Goal: Information Seeking & Learning: Learn about a topic

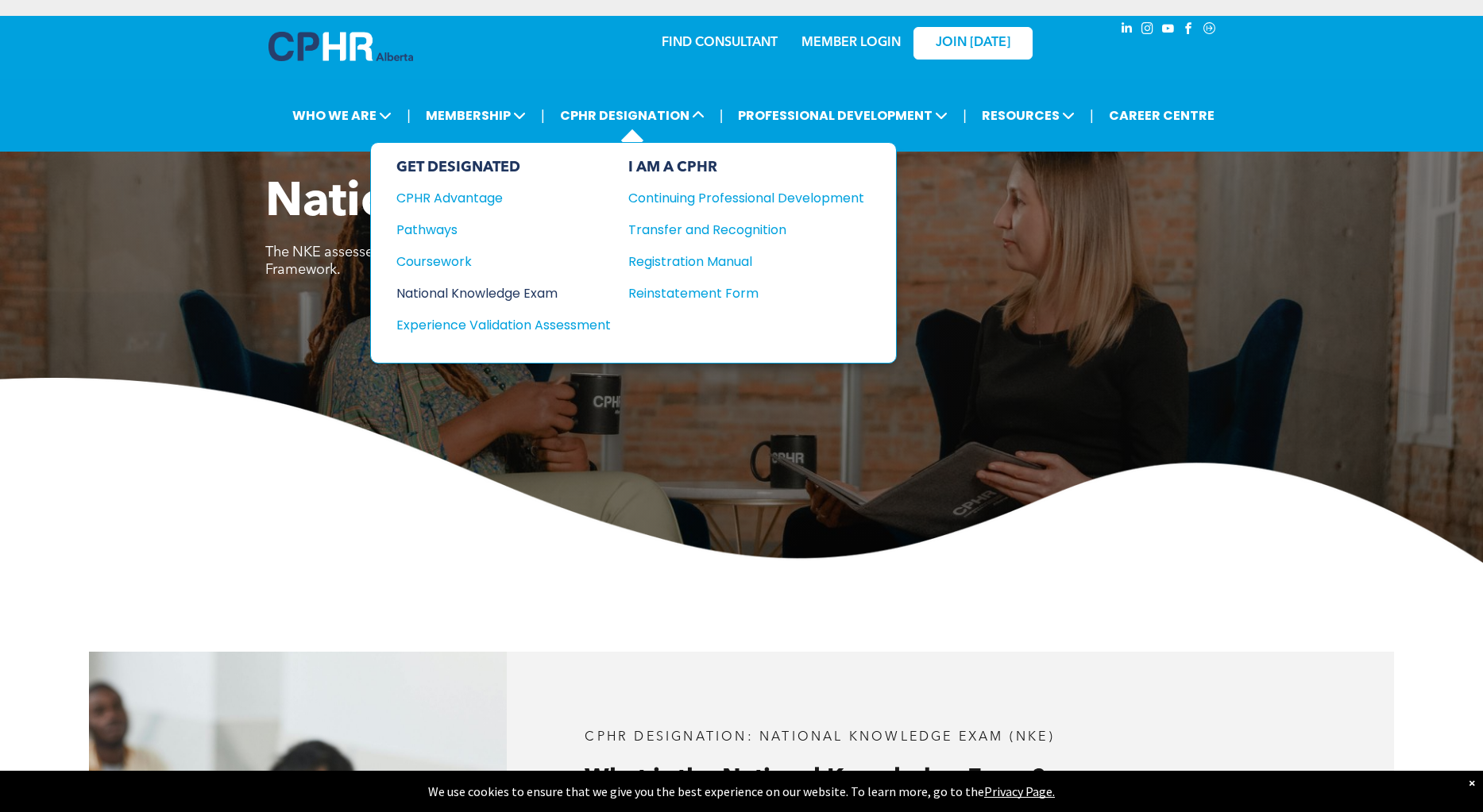
click at [548, 294] on div "National Knowledge Exam" at bounding box center [493, 294] width 193 height 20
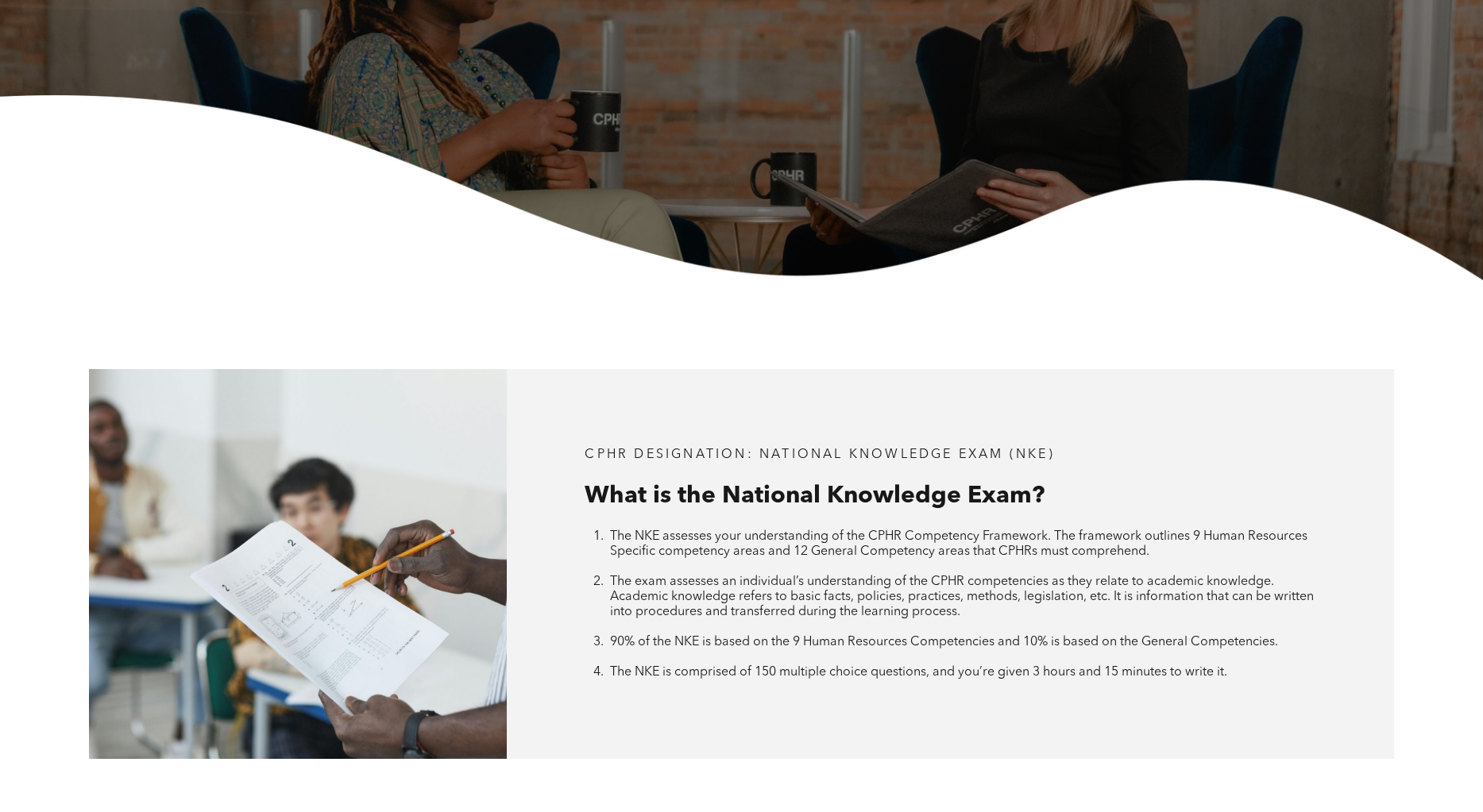
scroll to position [318, 0]
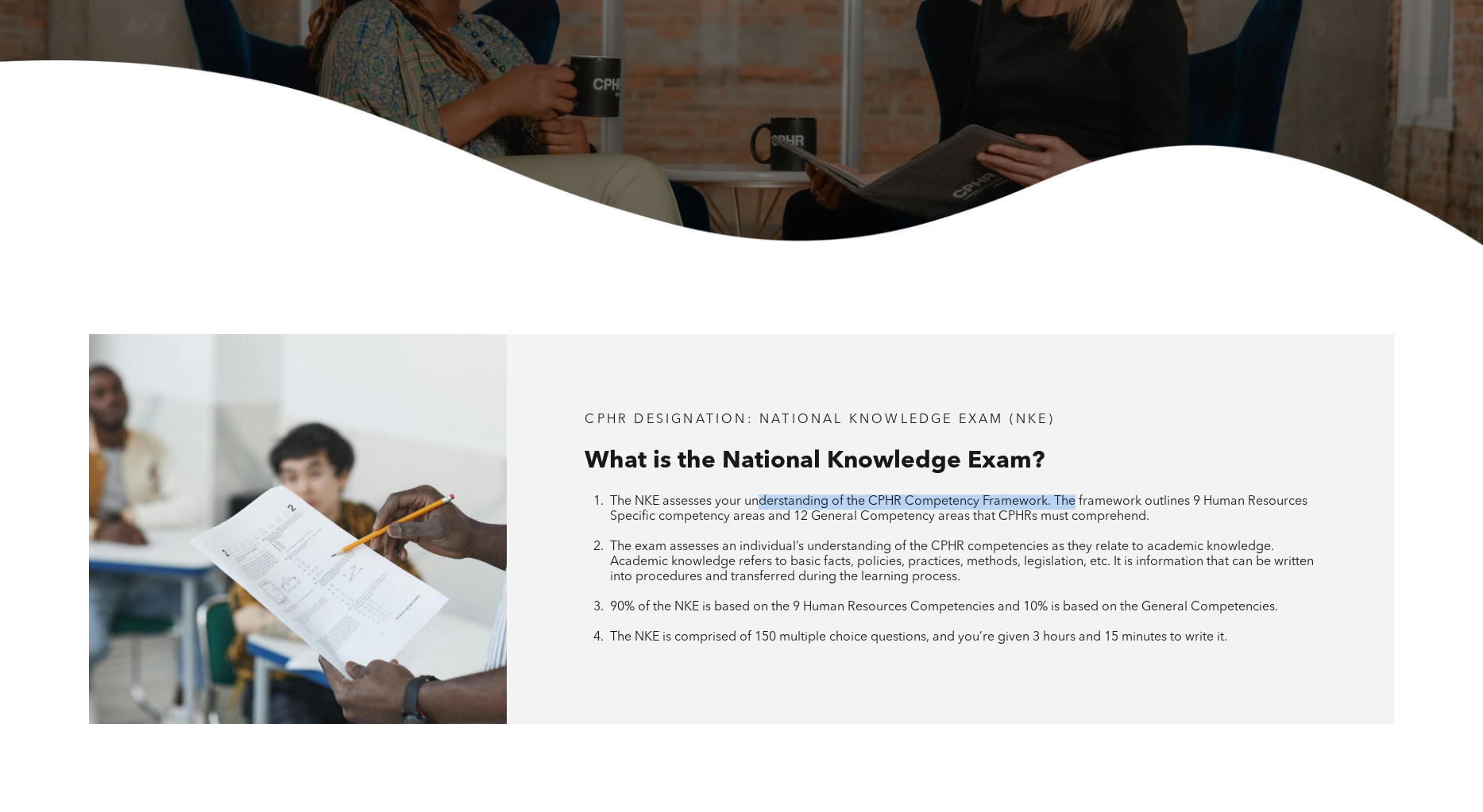
drag, startPoint x: 764, startPoint y: 495, endPoint x: 1079, endPoint y: 499, distance: 315.0
click at [1079, 499] on span "The NKE assesses your understanding of the CPHR Competency Framework. The frame…" at bounding box center [958, 509] width 697 height 28
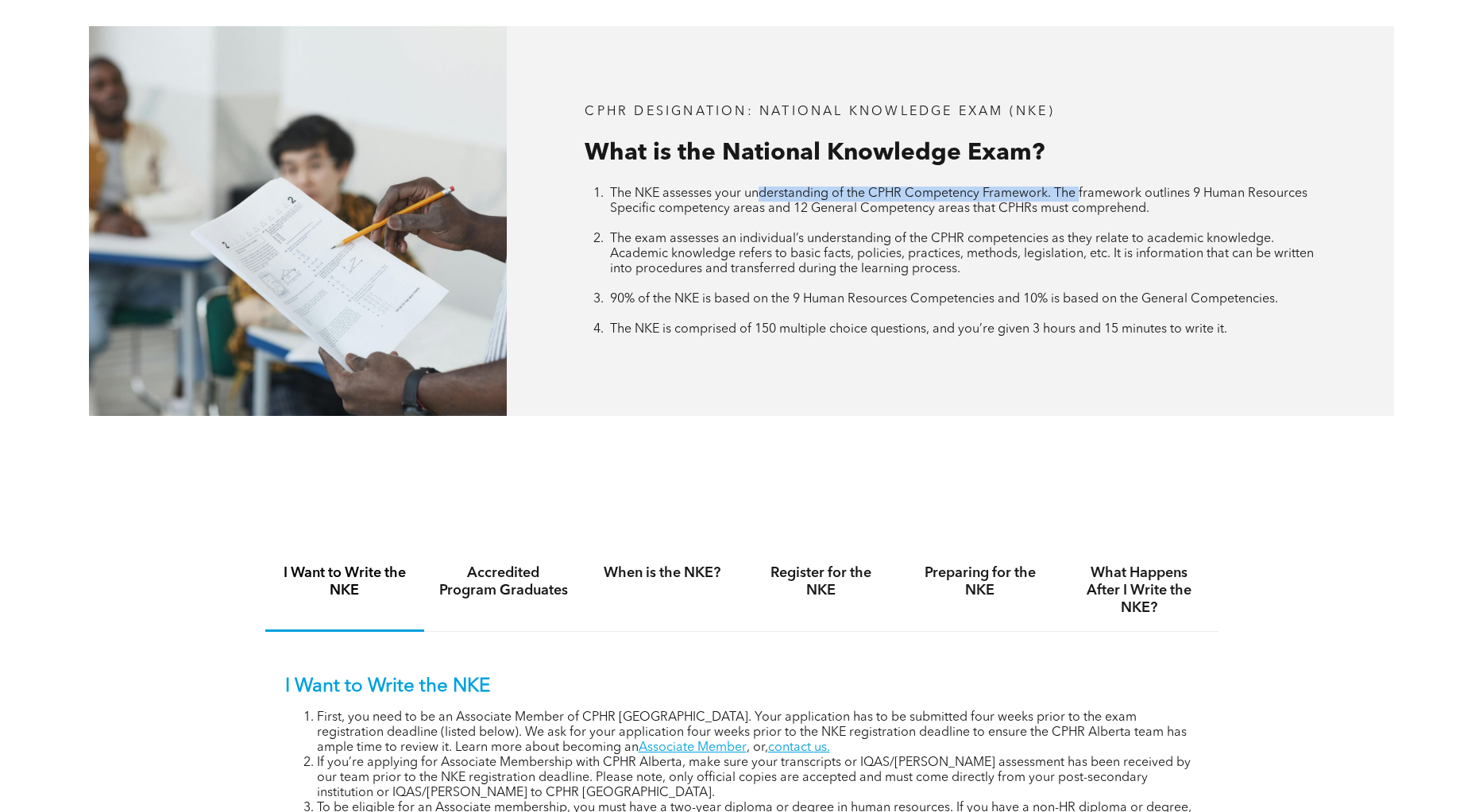
scroll to position [635, 0]
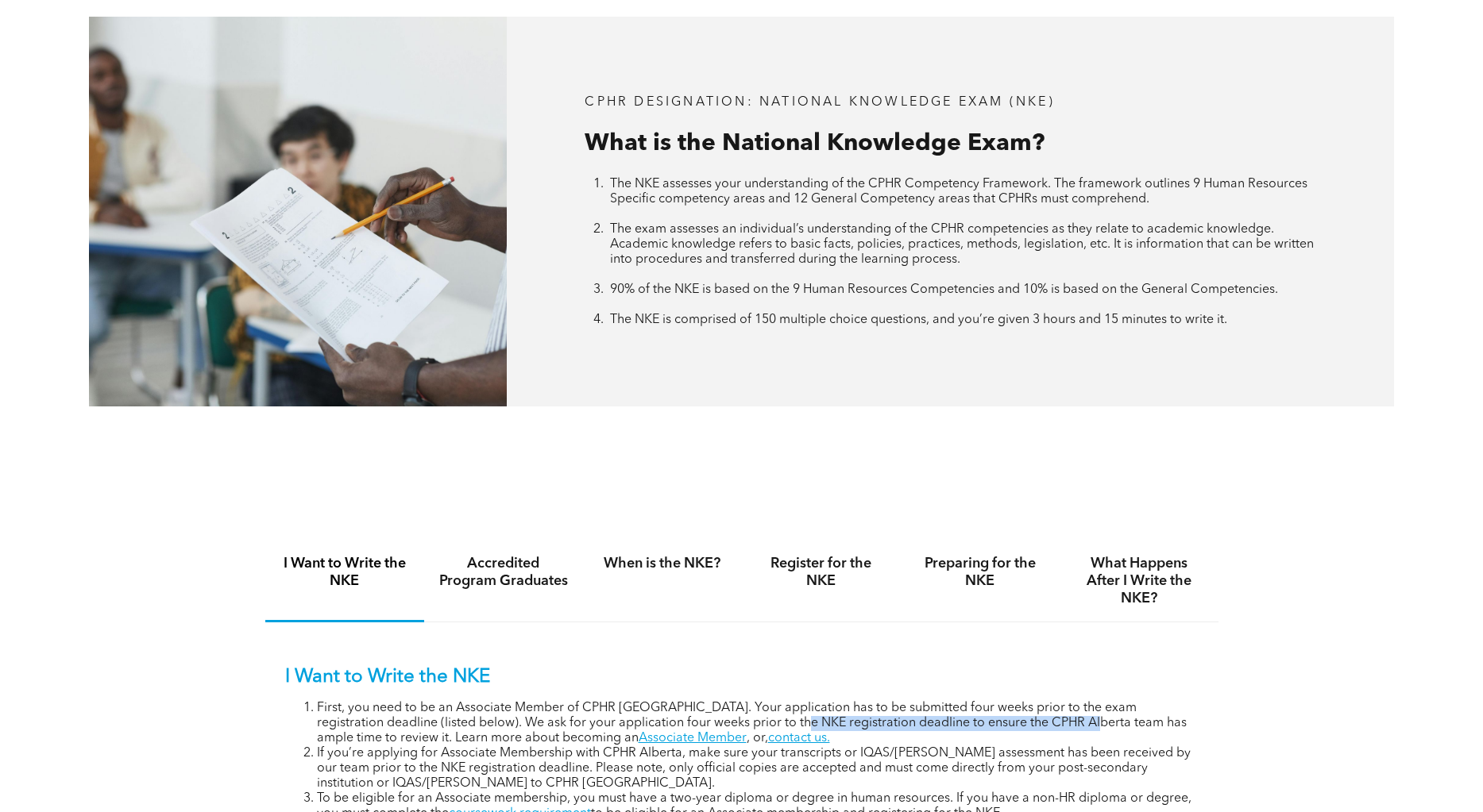
drag, startPoint x: 746, startPoint y: 715, endPoint x: 1038, endPoint y: 715, distance: 292.0
click at [1038, 715] on li "First, you need to be an Associate Member of CPHR Alberta. Your application has…" at bounding box center [757, 723] width 881 height 46
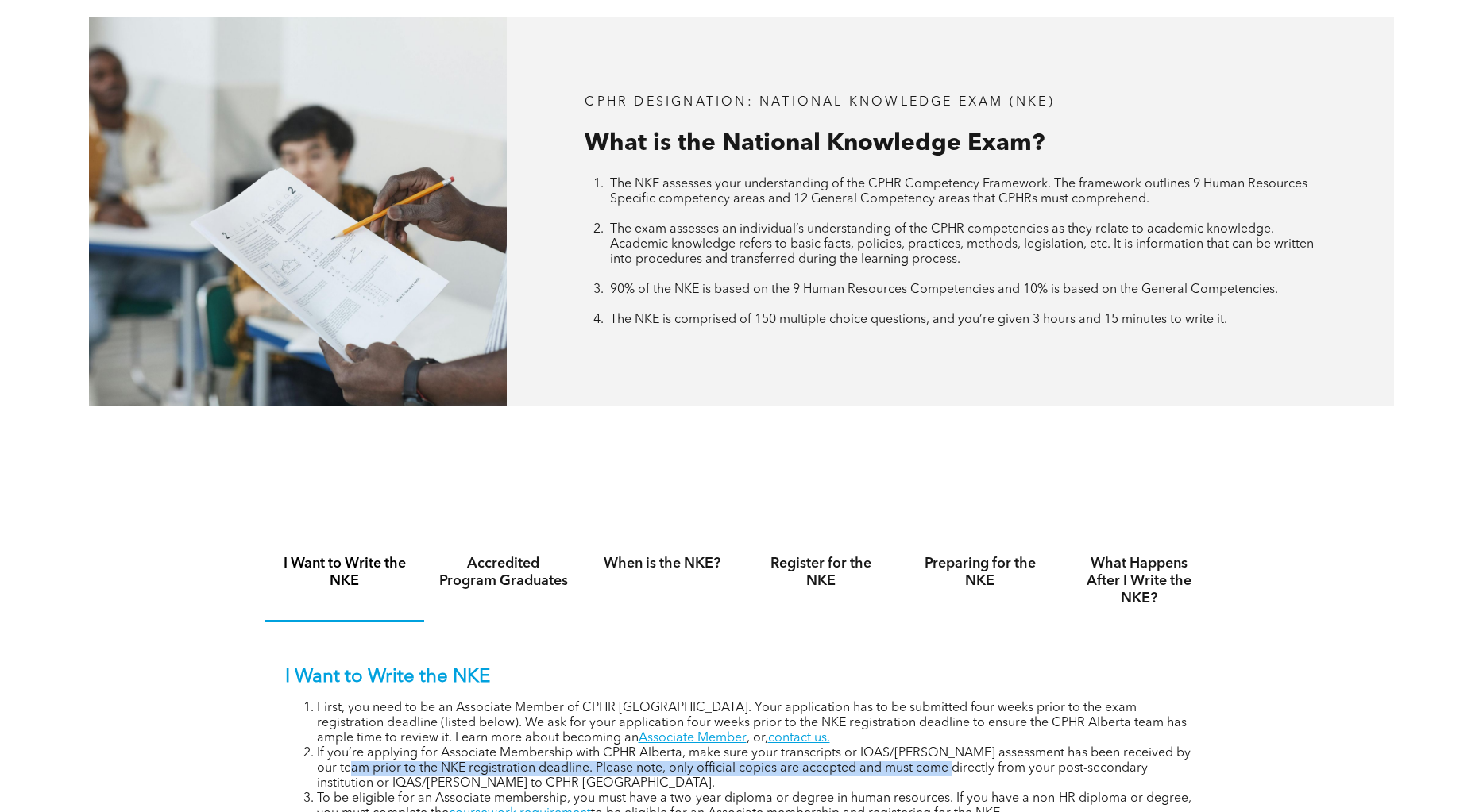
drag, startPoint x: 499, startPoint y: 754, endPoint x: 946, endPoint y: 767, distance: 447.2
click at [946, 767] on li "If you’re applying for Associate Membership with CPHR Alberta, make sure your t…" at bounding box center [757, 768] width 881 height 46
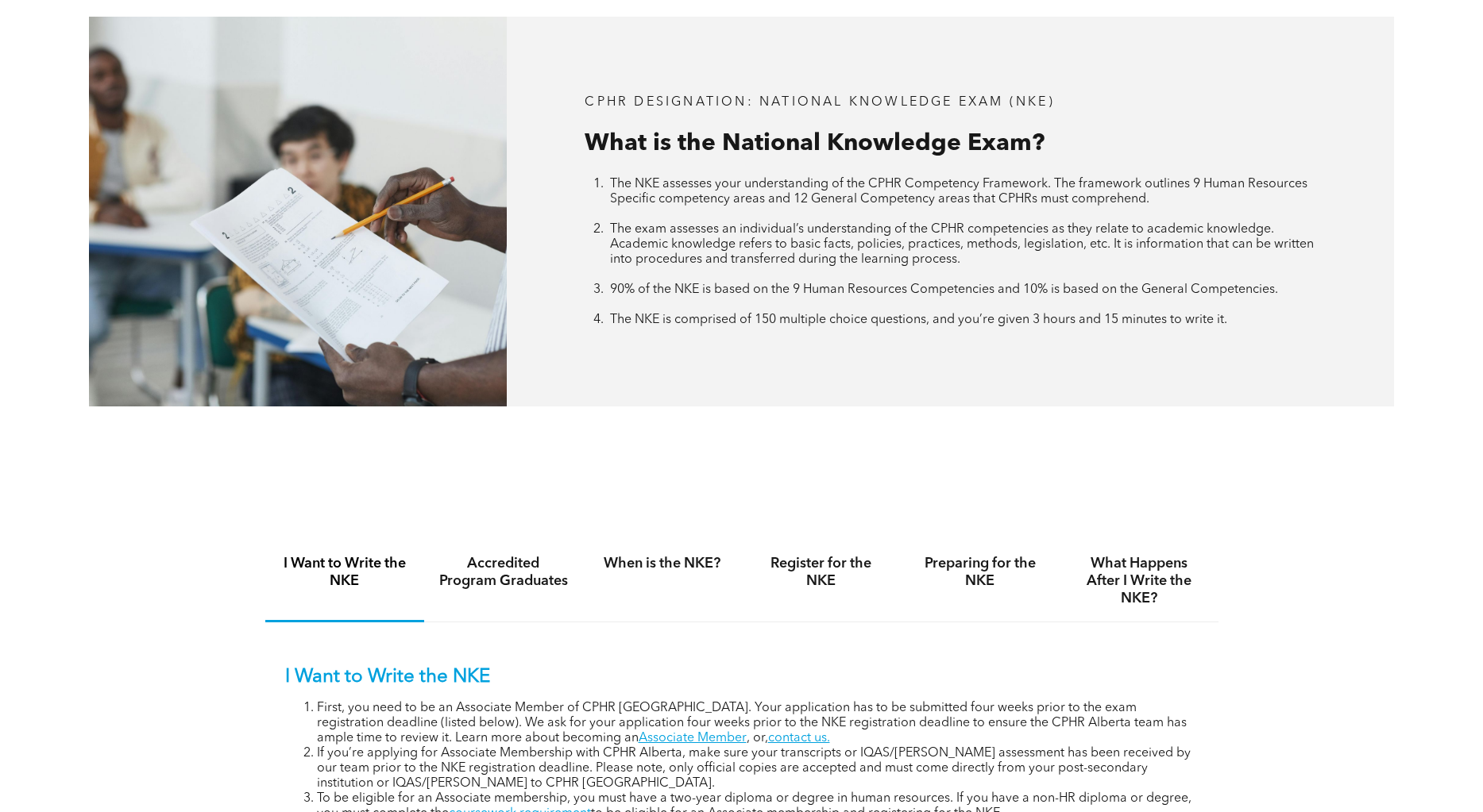
click at [1231, 729] on div "I Want to Write the NKE Accredited Program Graduates When is the NKE? Register …" at bounding box center [741, 700] width 1483 height 409
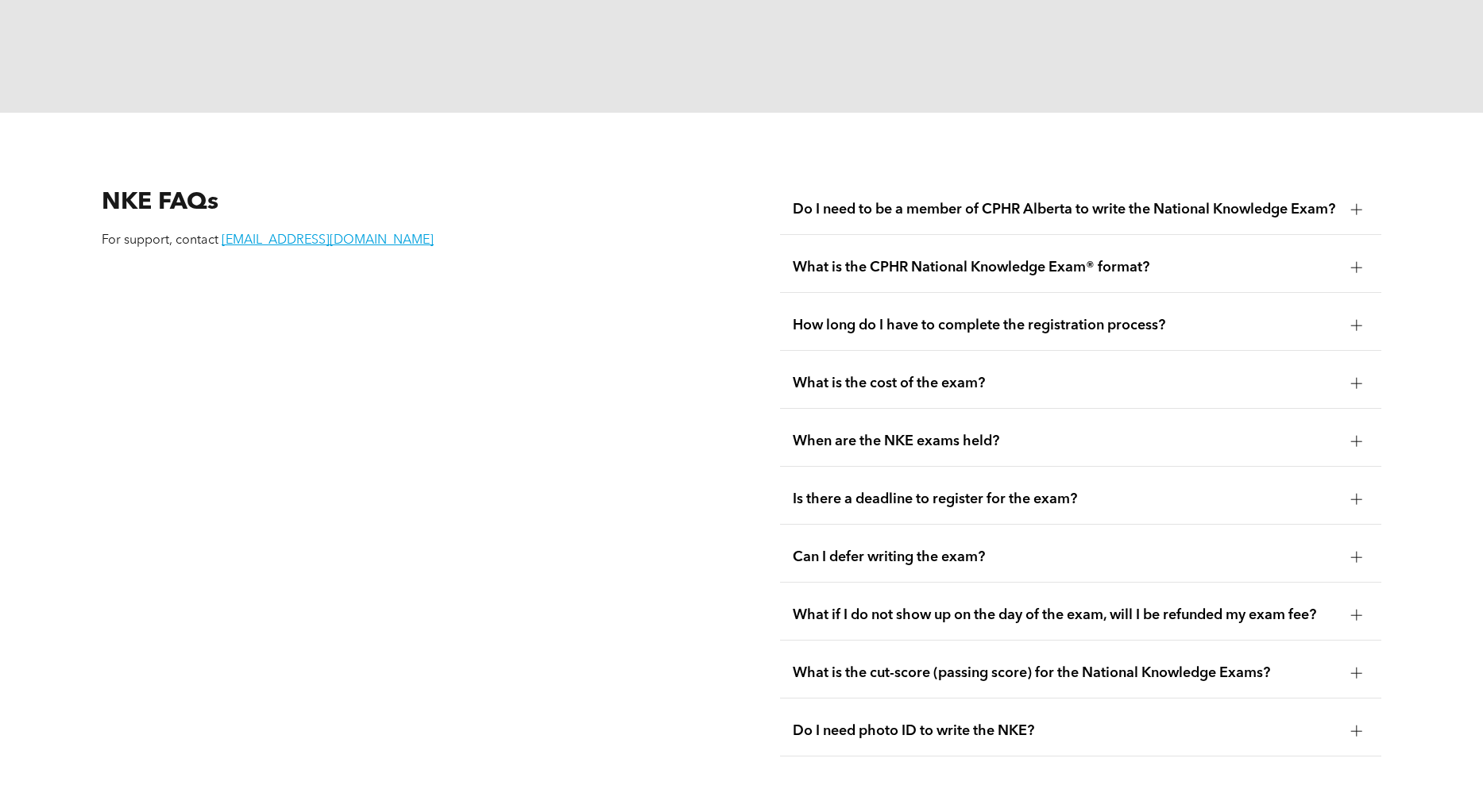
scroll to position [2064, 0]
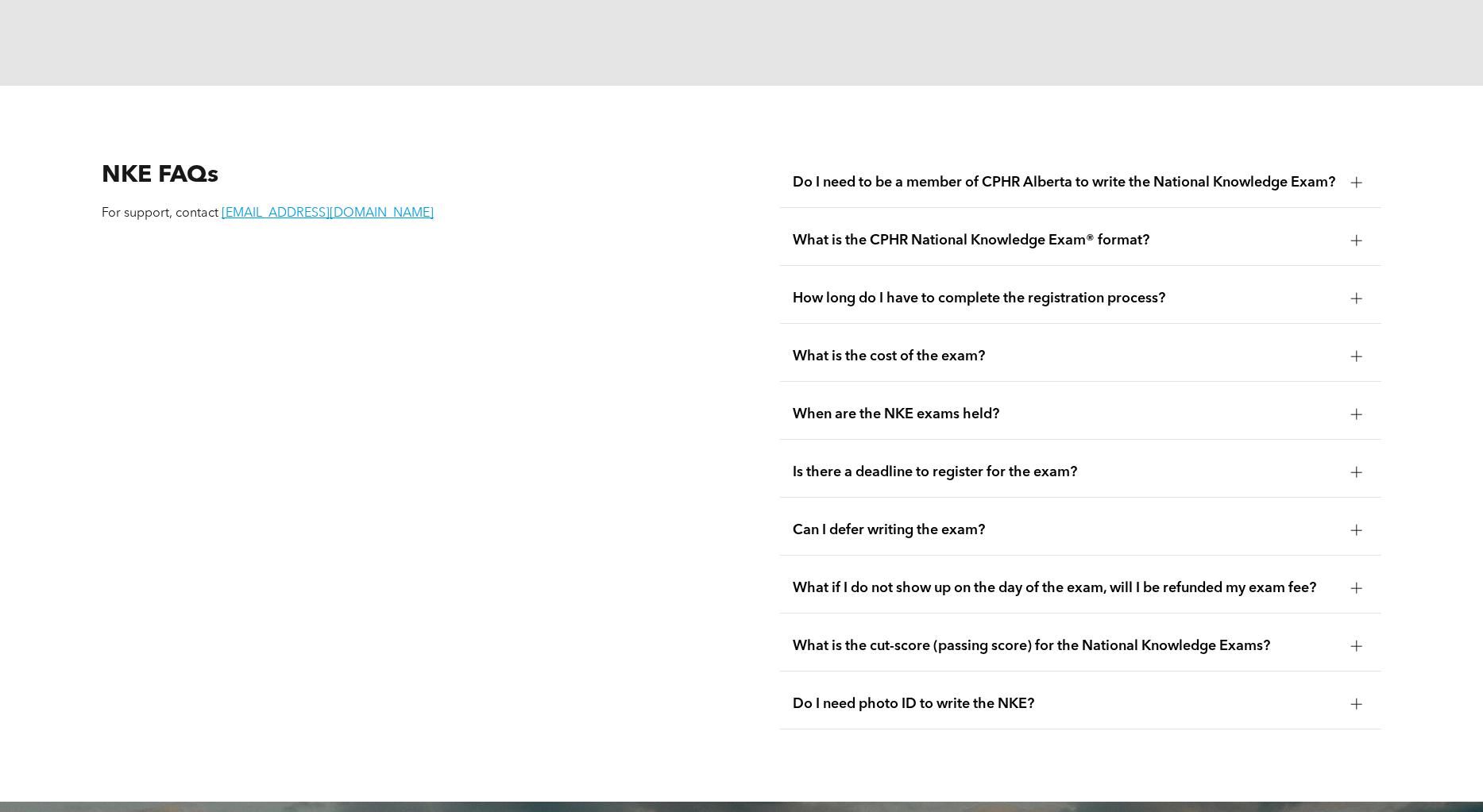
click at [1354, 641] on div at bounding box center [1356, 646] width 11 height 11
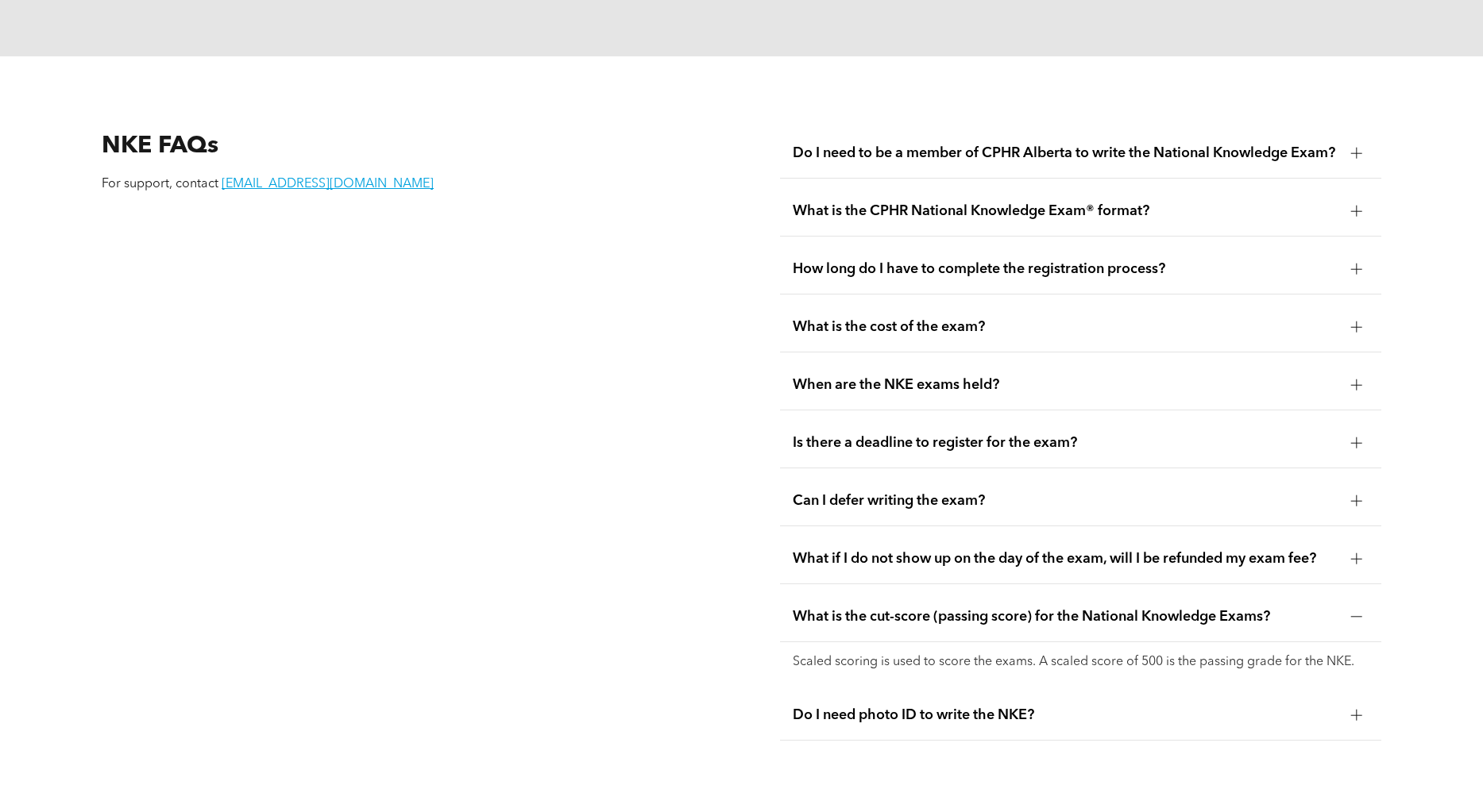
scroll to position [2229, 0]
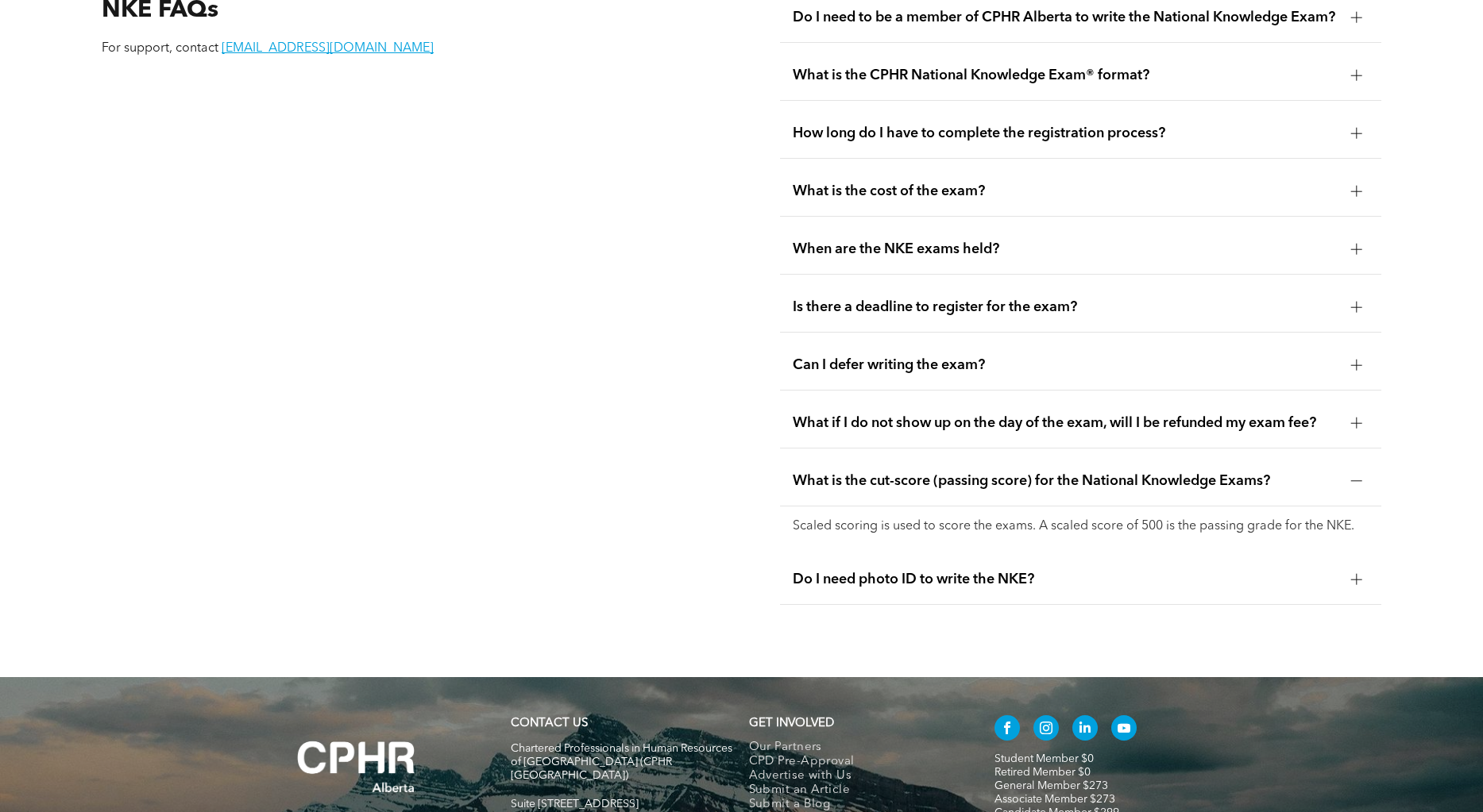
click at [986, 578] on div "Do I need photo ID to write the NKE?" at bounding box center [1080, 580] width 601 height 50
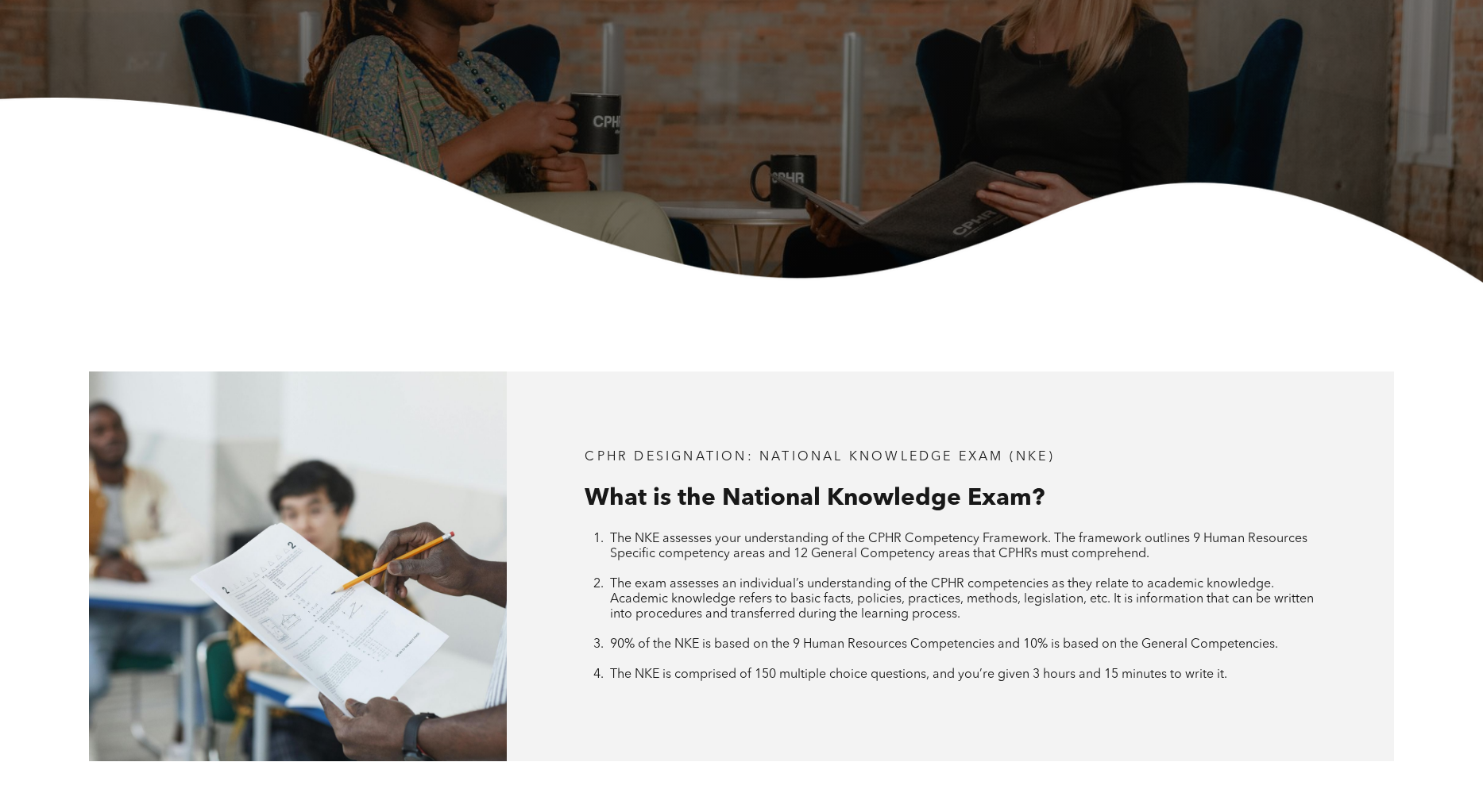
scroll to position [0, 0]
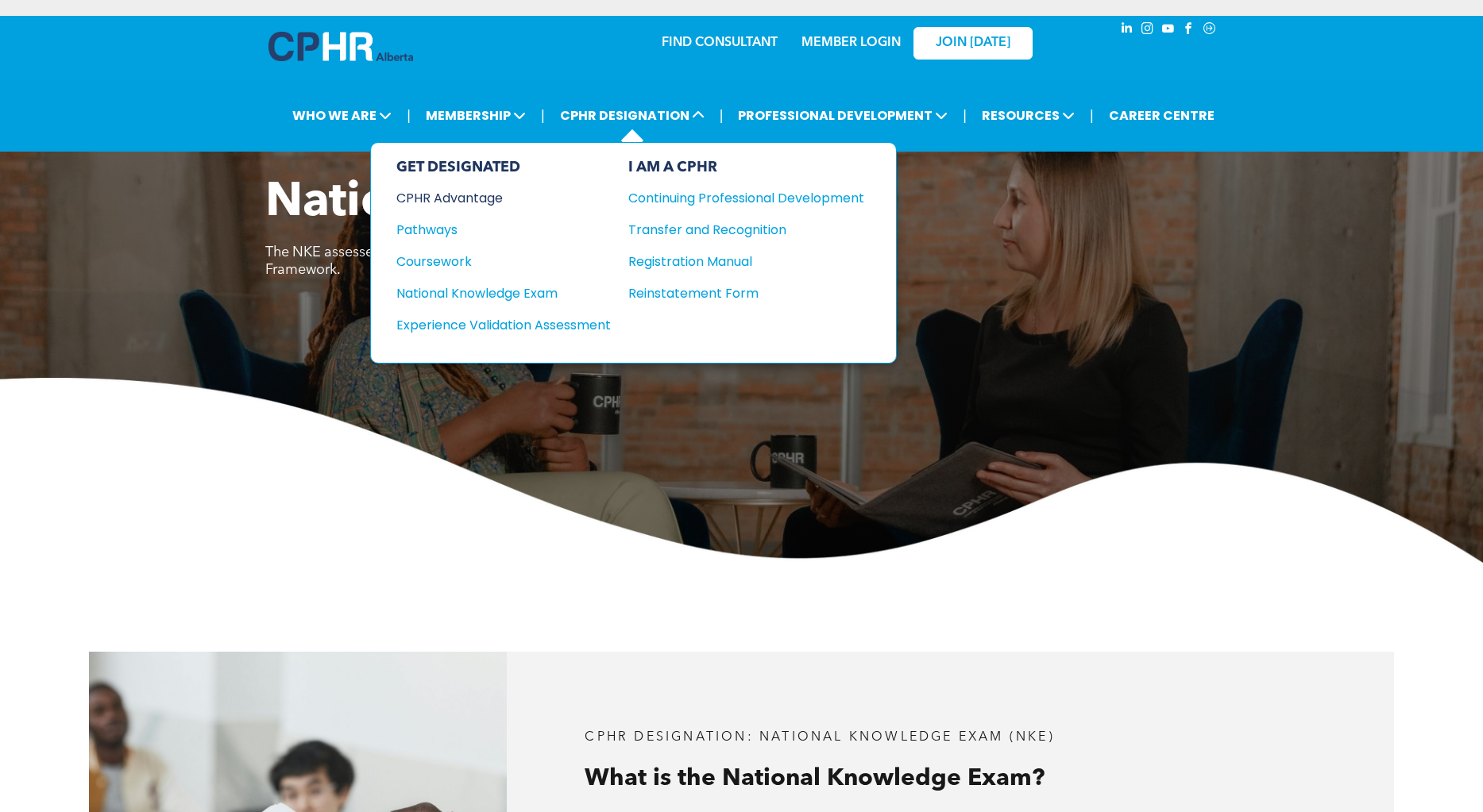
click at [472, 201] on div "CPHR Advantage" at bounding box center [493, 198] width 193 height 20
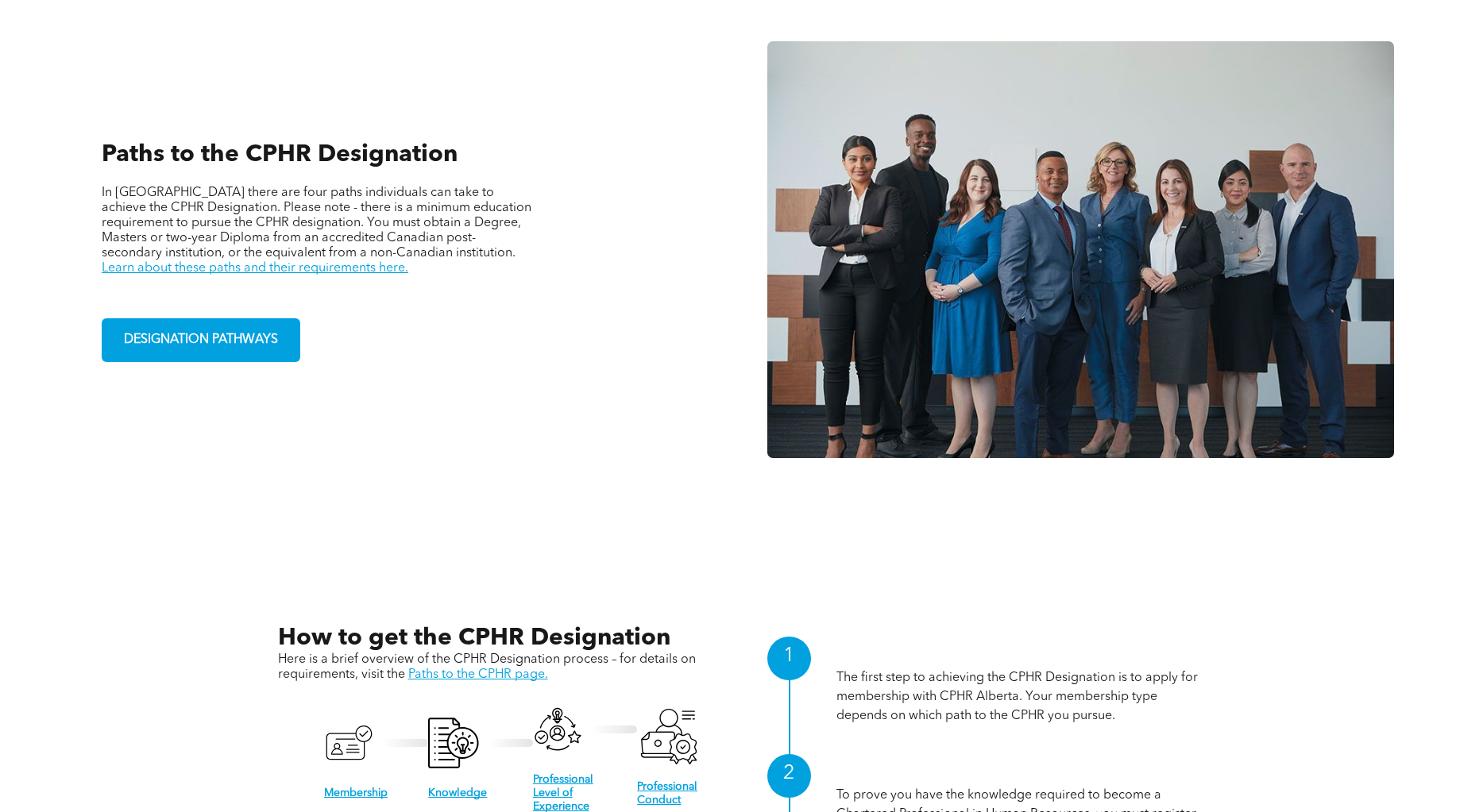
scroll to position [1349, 0]
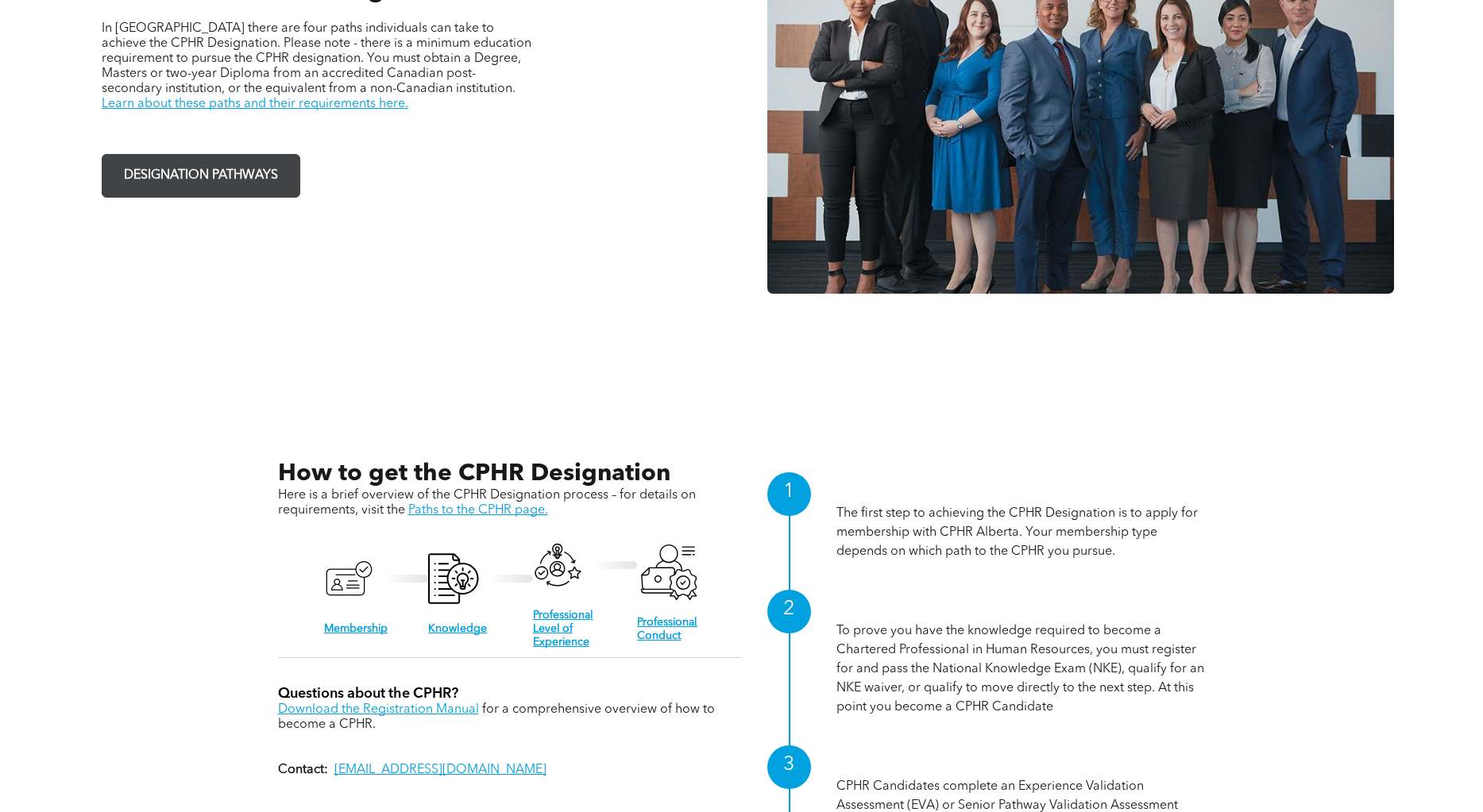
click at [194, 170] on span "DESIGNATION PATHWAYS" at bounding box center [201, 176] width 165 height 31
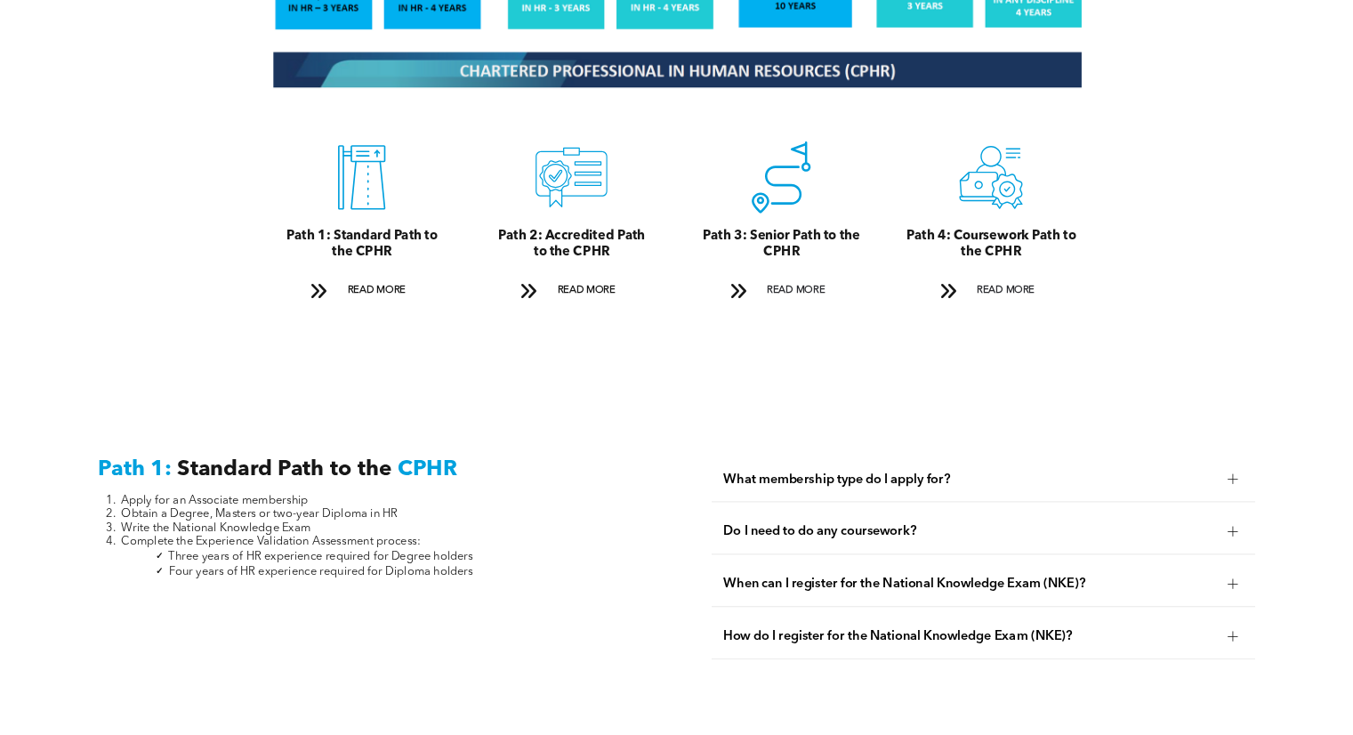
scroll to position [2135, 0]
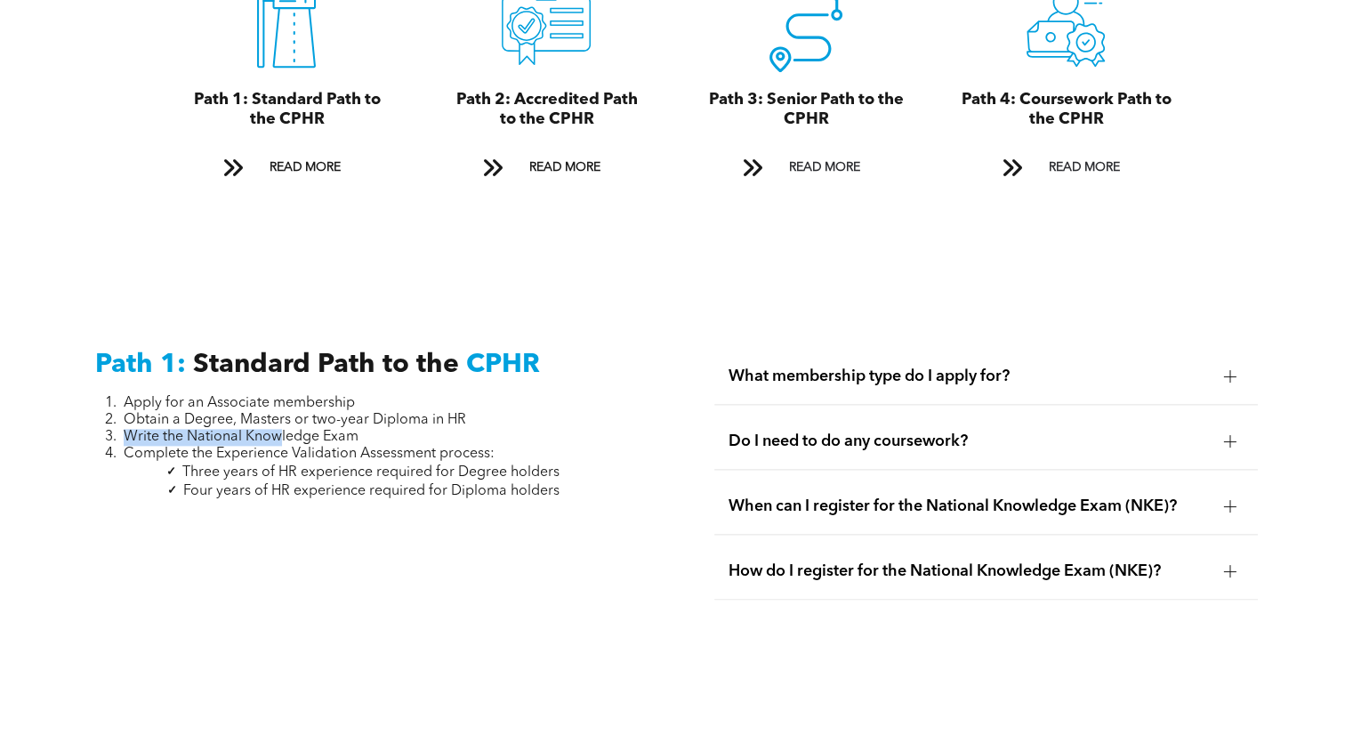
drag, startPoint x: 486, startPoint y: 392, endPoint x: 321, endPoint y: 424, distance: 167.7
click at [280, 425] on ol "Apply for an Associate membership Obtain a Degree, Masters or two-year Diploma …" at bounding box center [327, 429] width 464 height 68
click at [420, 574] on div "Path 1: Standard Path to the CPHR Apply for an Associate membership Obtain a De…" at bounding box center [366, 495] width 571 height 323
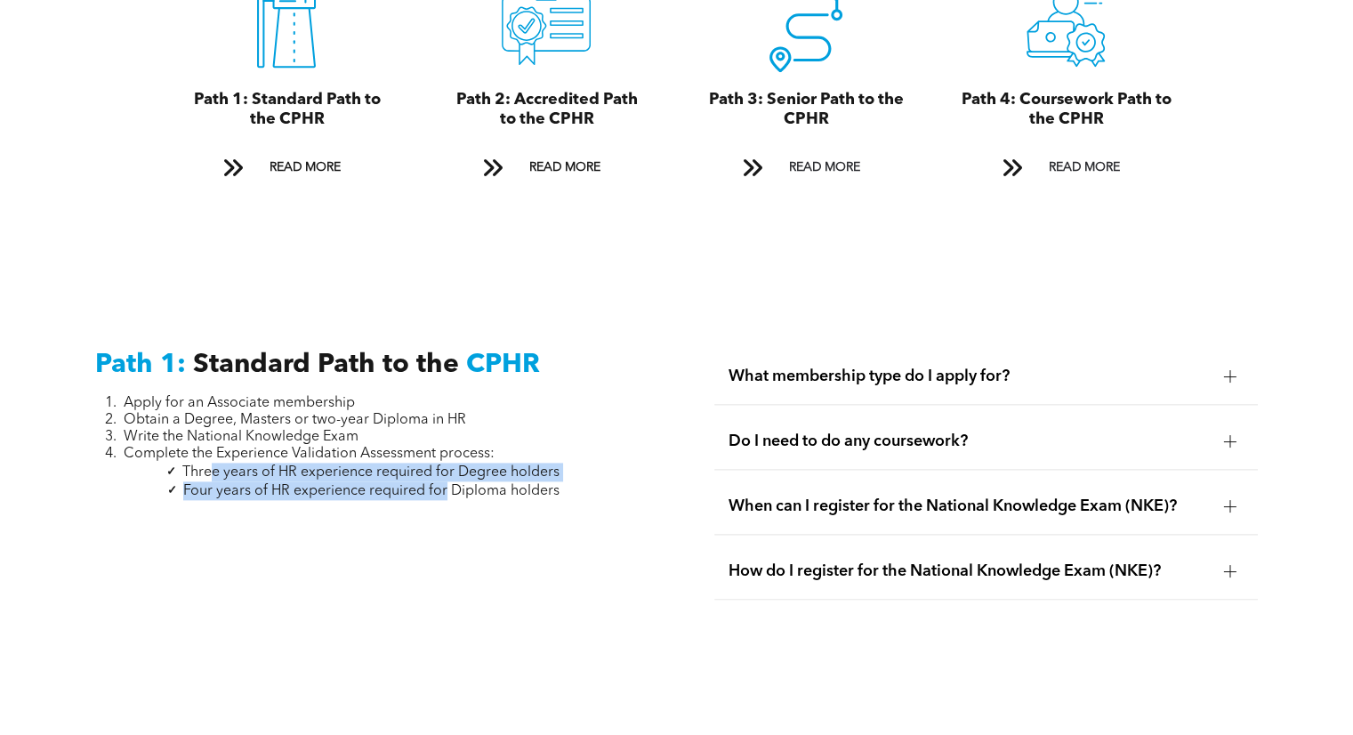
drag, startPoint x: 216, startPoint y: 456, endPoint x: 448, endPoint y: 471, distance: 232.6
click at [448, 471] on ul "Three years of HR experience required for Degree holders Four years of HR exper…" at bounding box center [327, 481] width 464 height 37
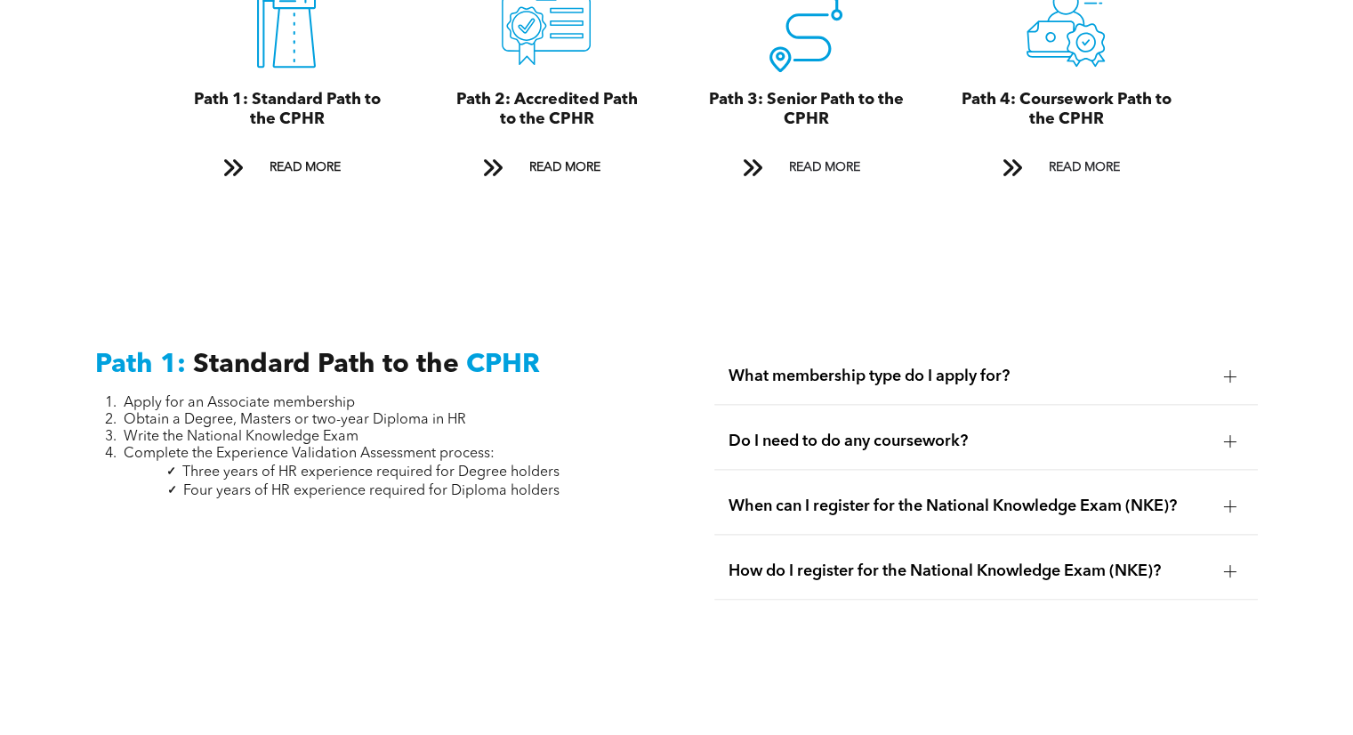
click at [554, 572] on div "Path 1: Standard Path to the CPHR Apply for an Associate membership Obtain a De…" at bounding box center [366, 495] width 571 height 323
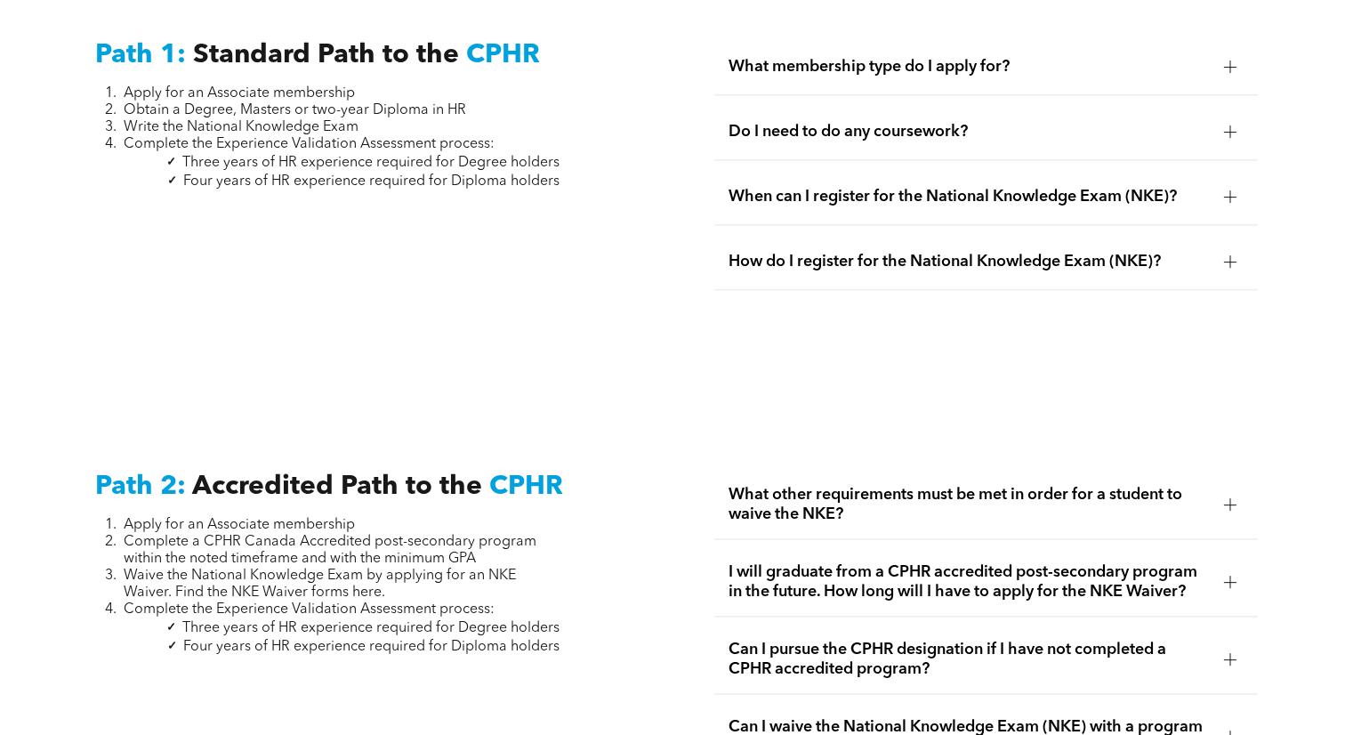
scroll to position [2491, 0]
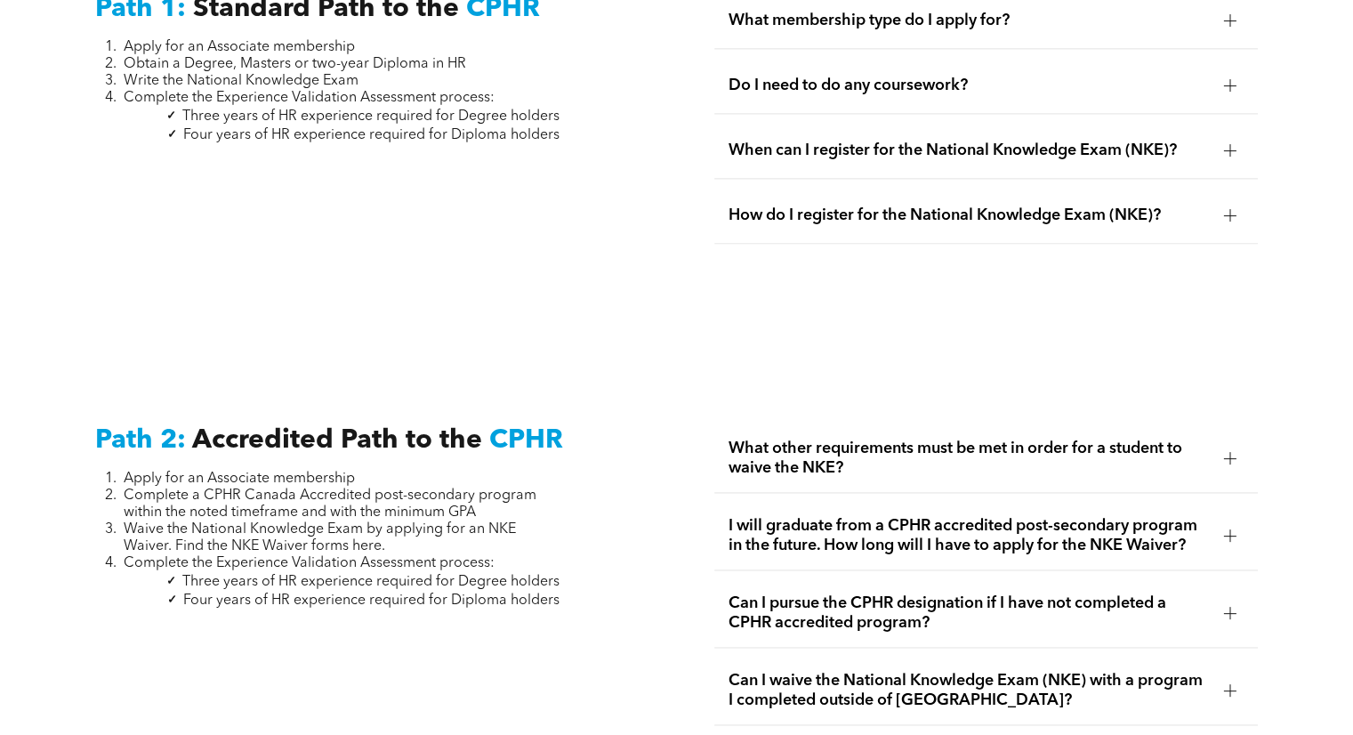
click at [1213, 191] on div "How do I register for the National Knowledge Exam (NKE)?" at bounding box center [985, 216] width 543 height 56
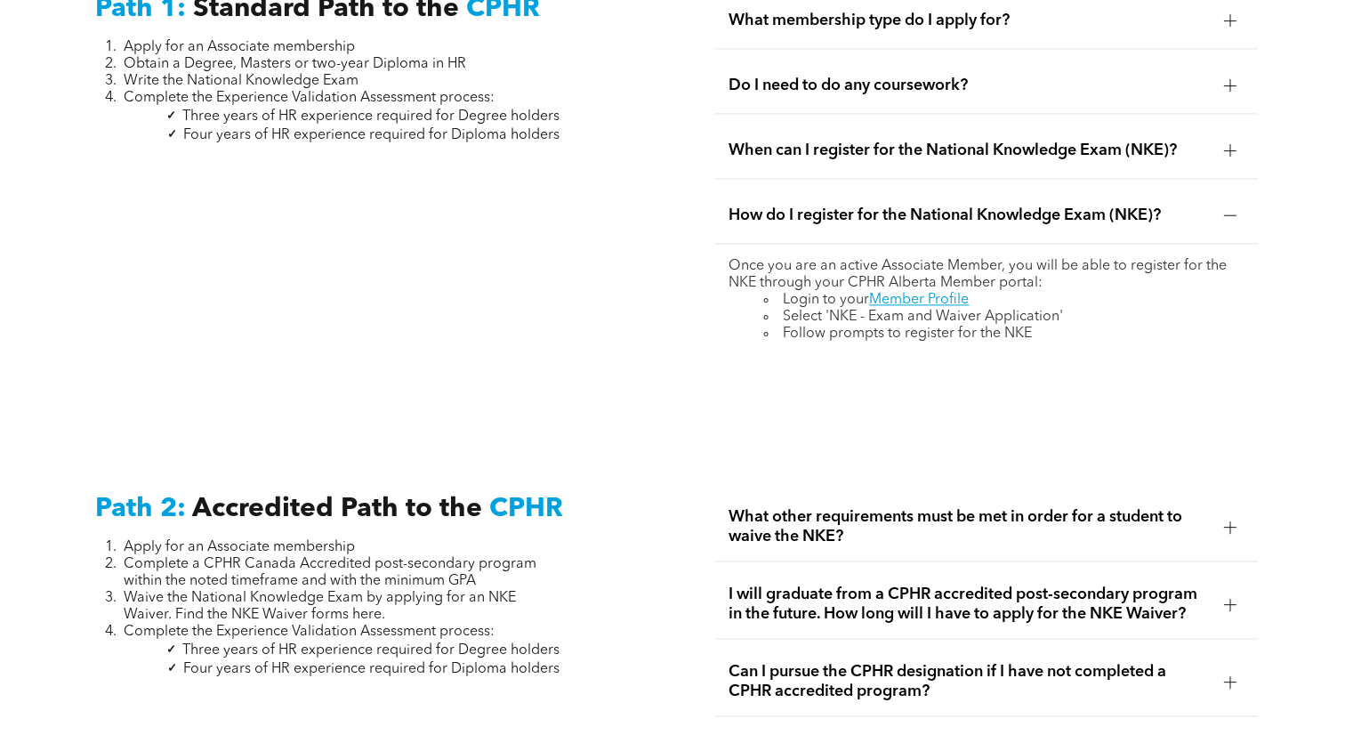
click at [1220, 137] on div at bounding box center [1230, 150] width 27 height 27
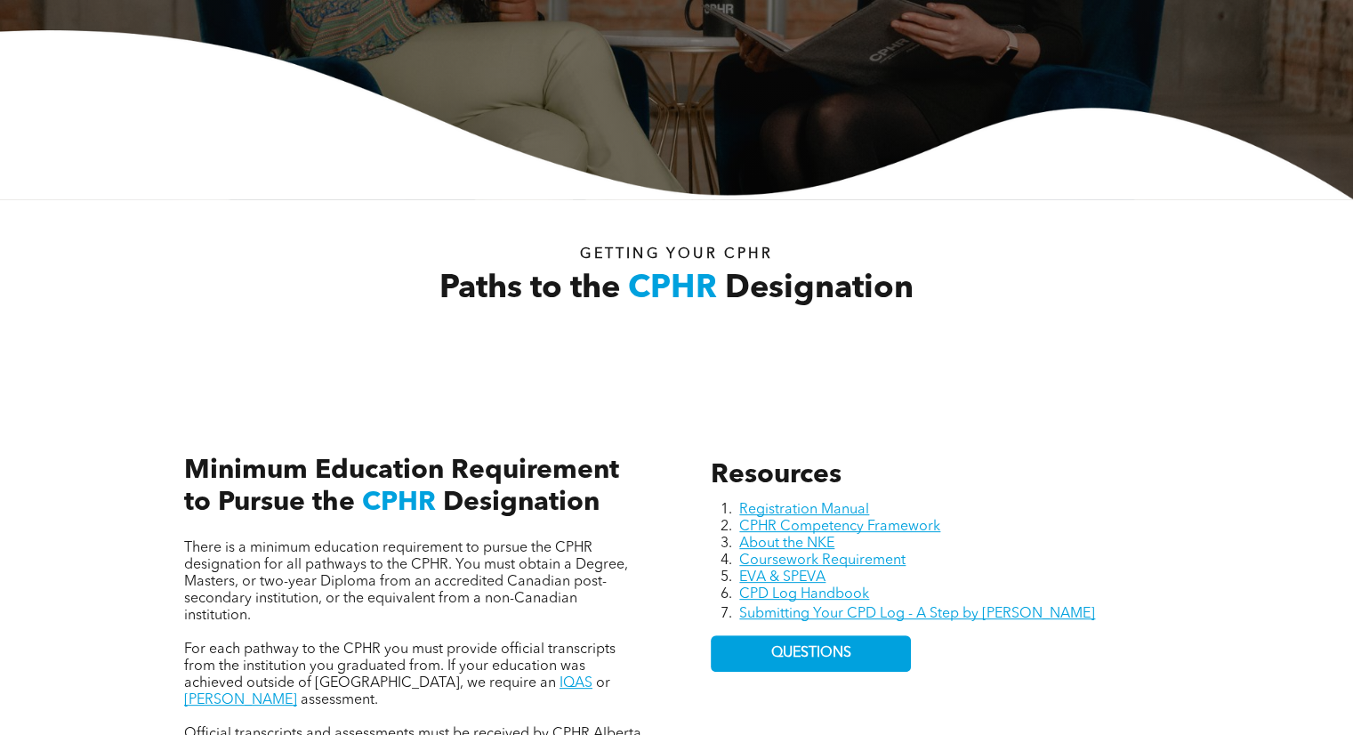
scroll to position [410, 0]
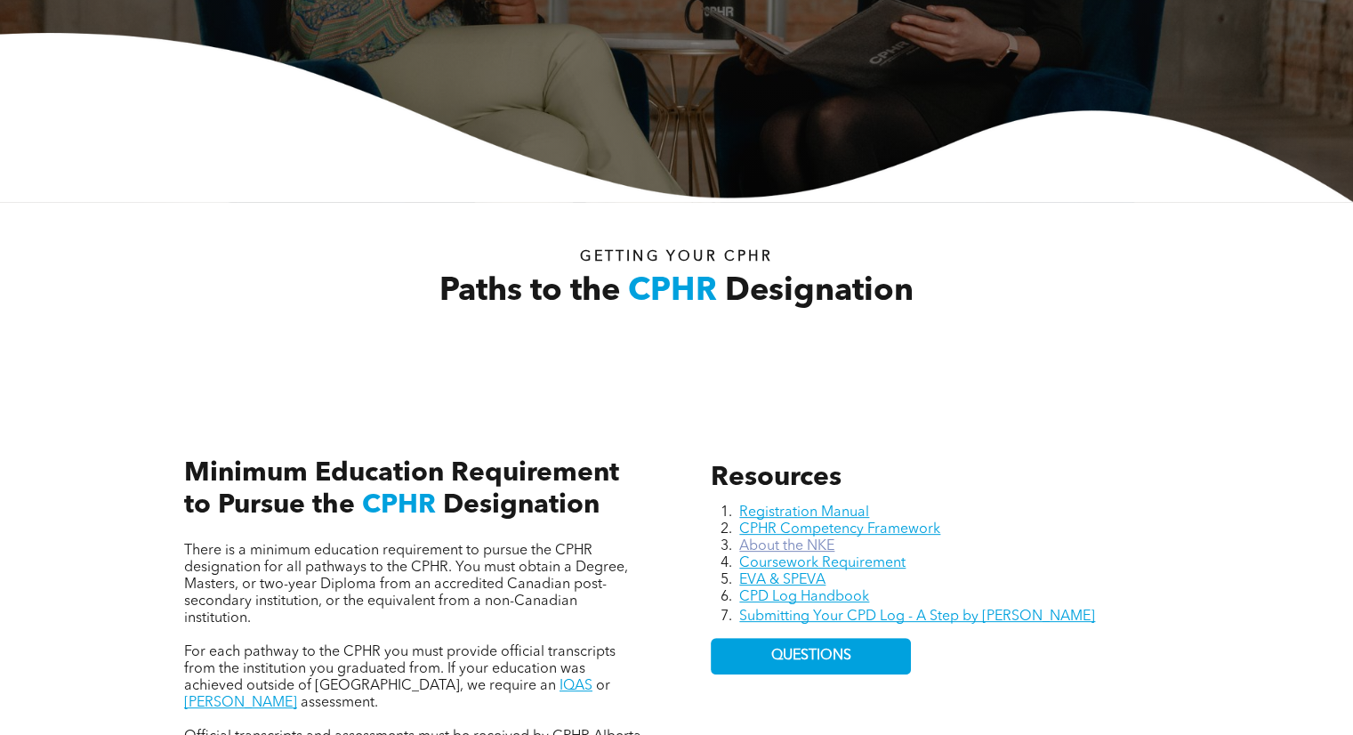
click at [823, 547] on link "About the NKE" at bounding box center [786, 546] width 95 height 14
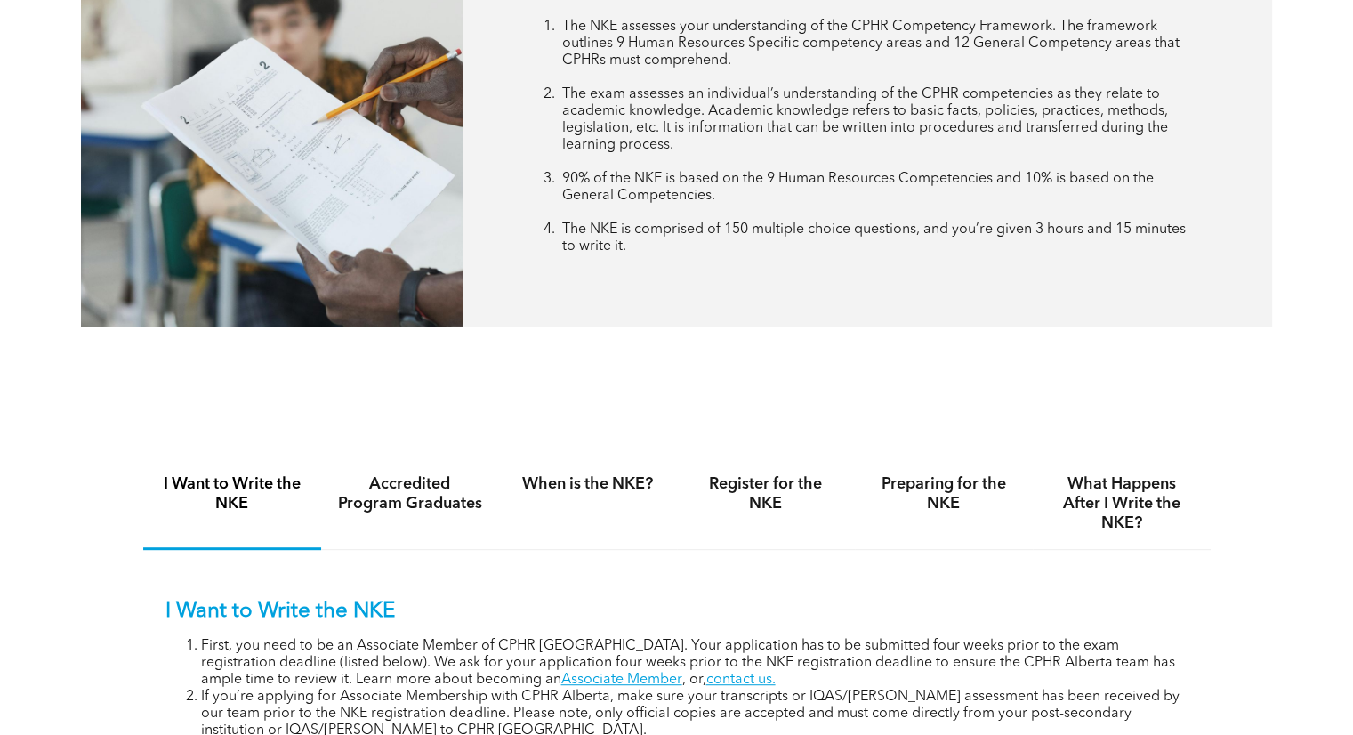
scroll to position [978, 0]
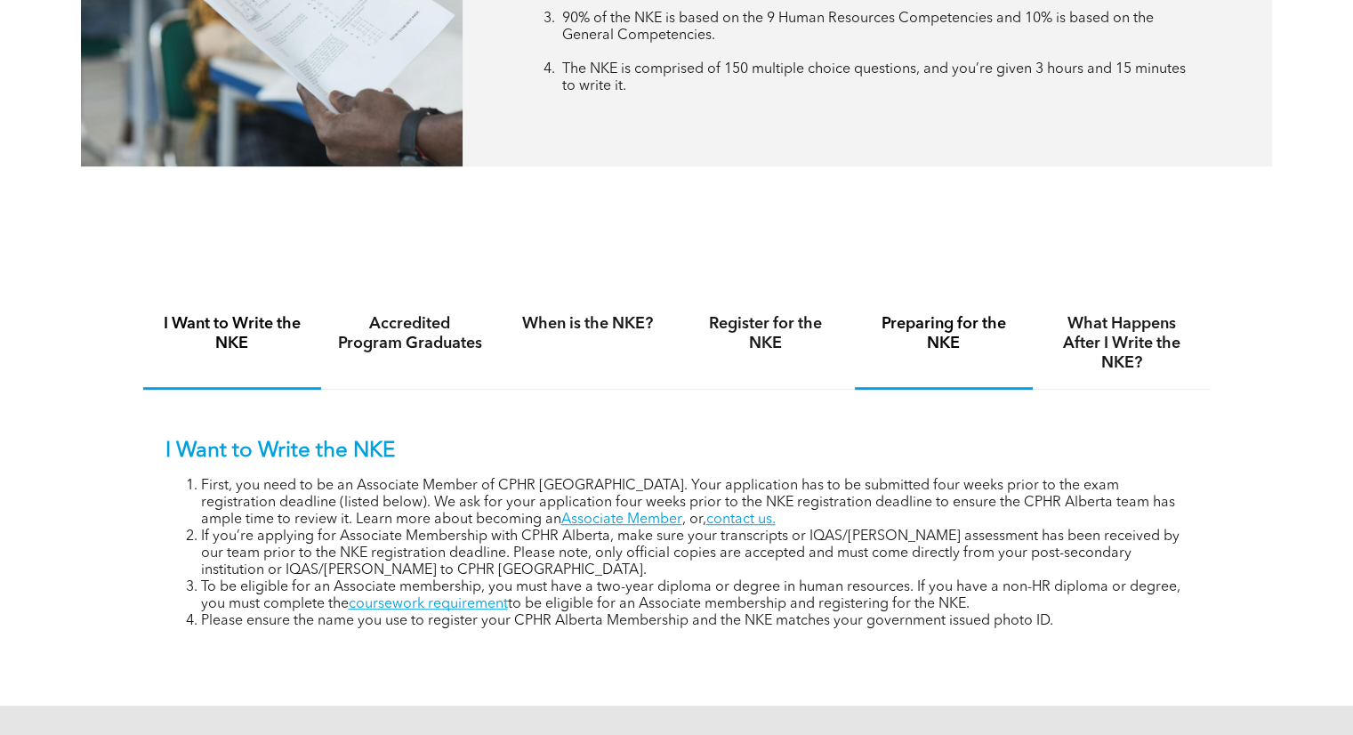
click at [932, 334] on h4 "Preparing for the NKE" at bounding box center [944, 333] width 146 height 39
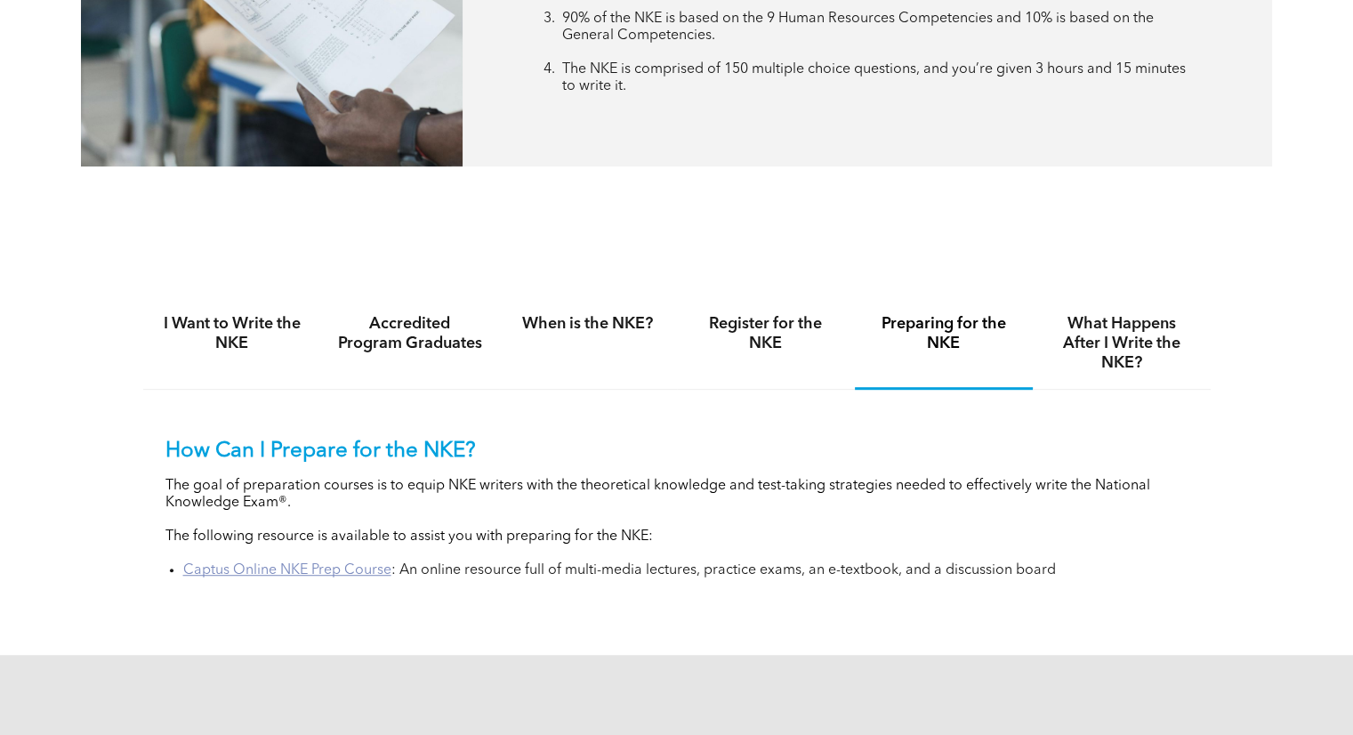
click at [304, 572] on link "Captus Online NKE Prep Course" at bounding box center [287, 570] width 208 height 14
